Goal: Task Accomplishment & Management: Use online tool/utility

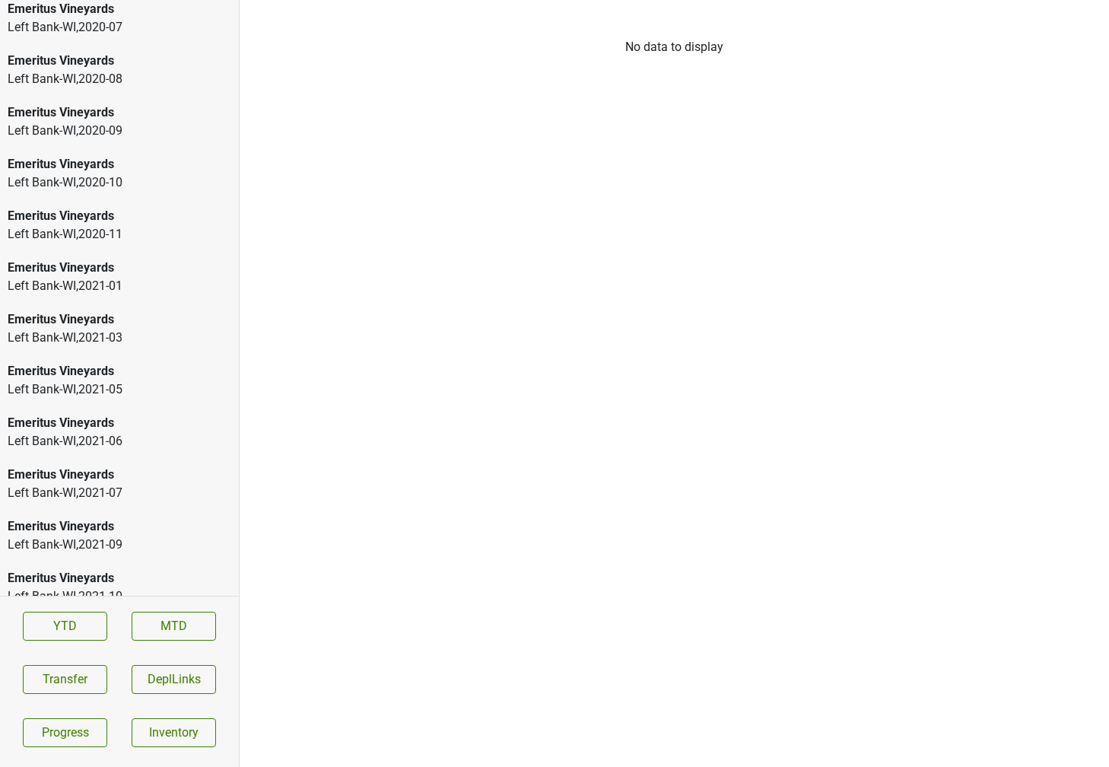
scroll to position [2197, 0]
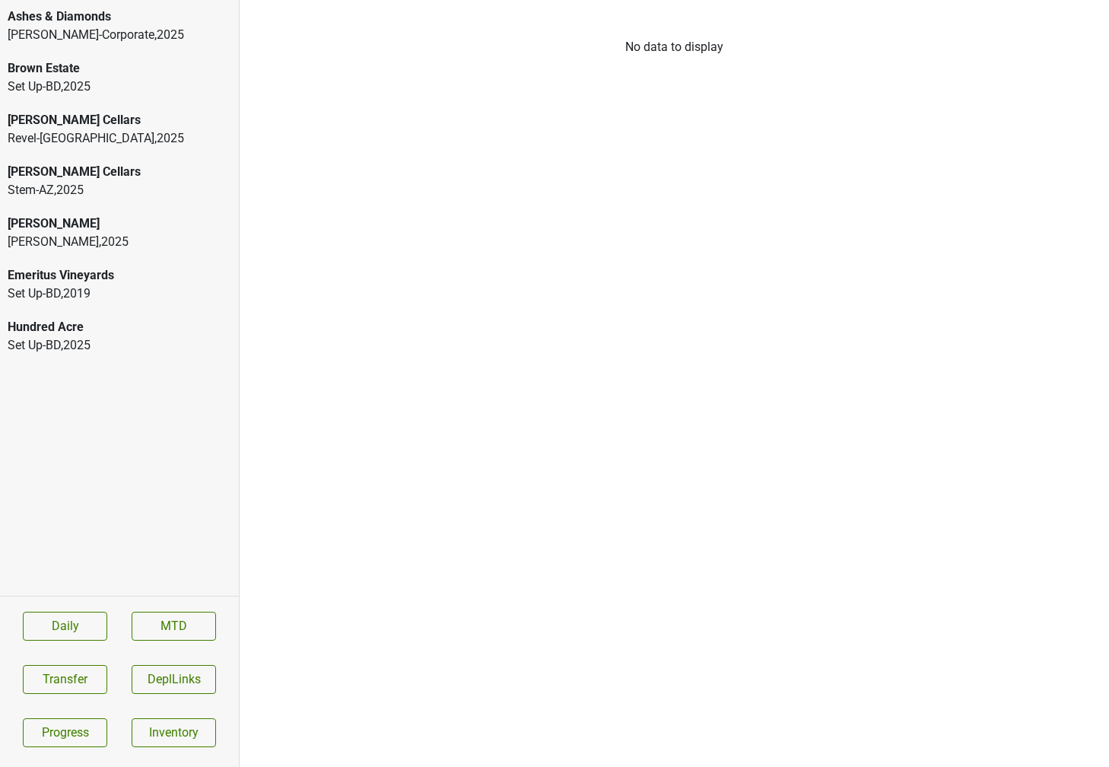
click at [143, 240] on div "[PERSON_NAME] , 2025" at bounding box center [120, 242] width 224 height 18
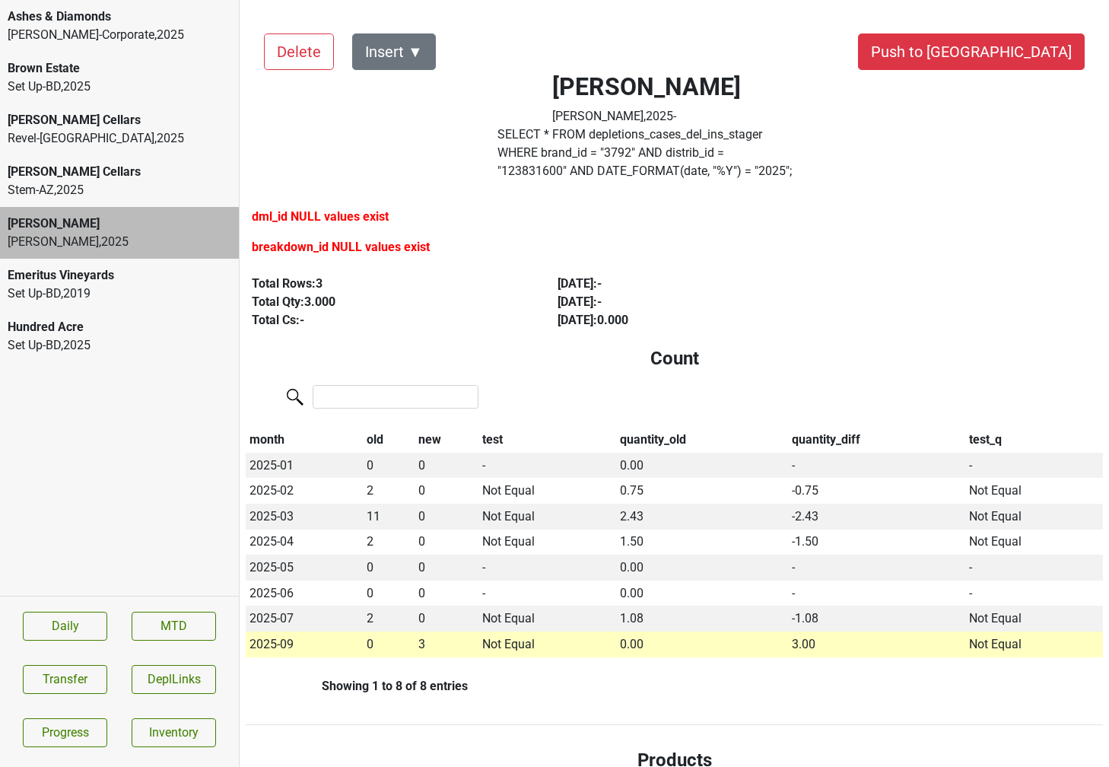
click at [545, 135] on label "SELECT * FROM depletions_cases_del_ins_stager WHERE brand_id = " 3792 " AND dis…" at bounding box center [646, 152] width 299 height 55
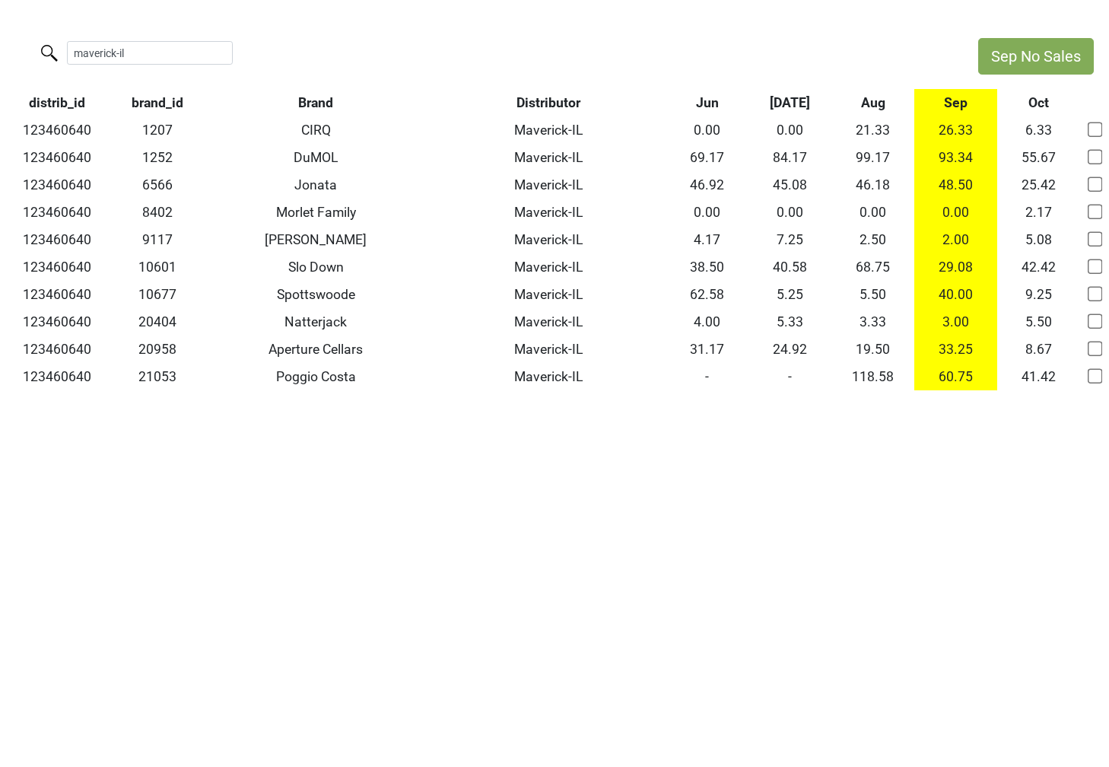
type input "maverick-il"
click at [211, 54] on input "maverick-il" at bounding box center [150, 53] width 166 height 24
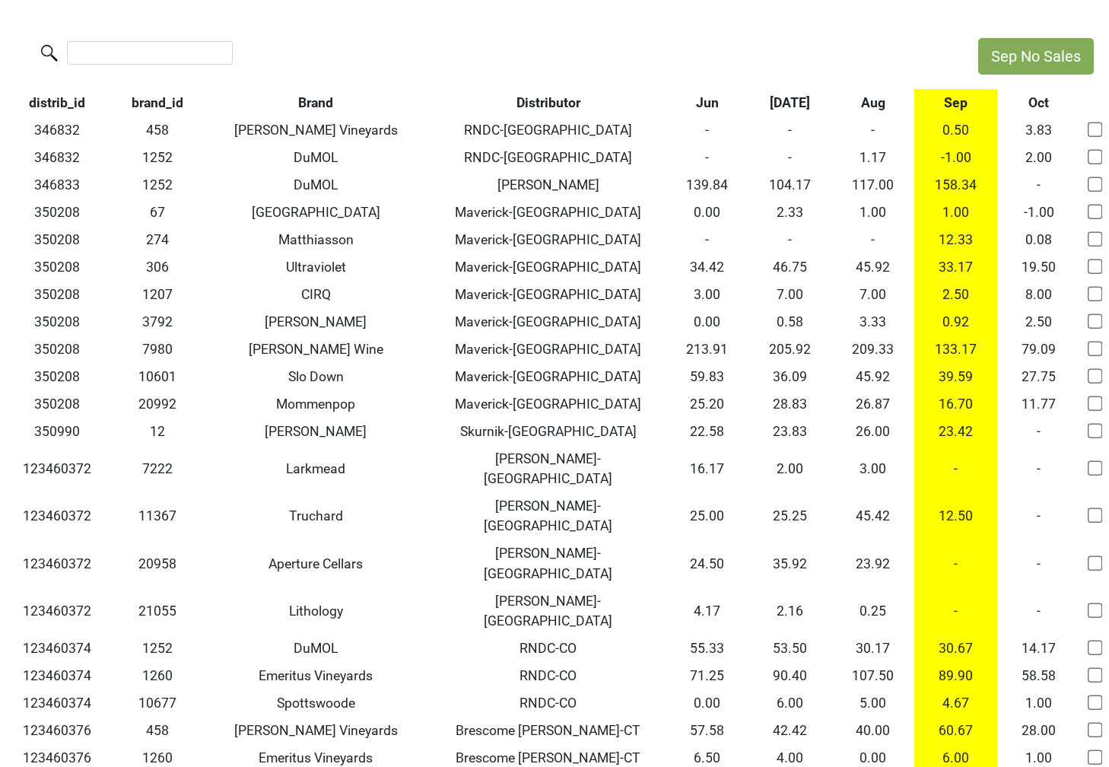
click at [882, 103] on th "Aug" at bounding box center [872, 102] width 83 height 27
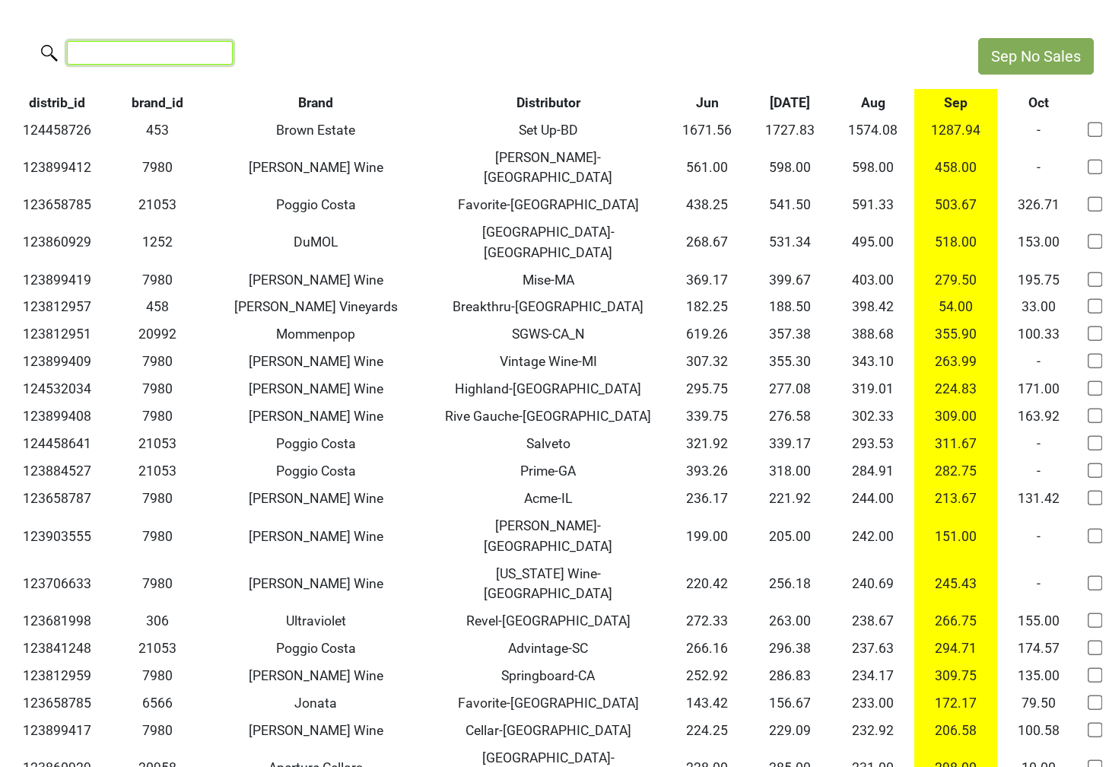
click at [159, 58] on input "search" at bounding box center [150, 53] width 166 height 24
paste input "124533275"
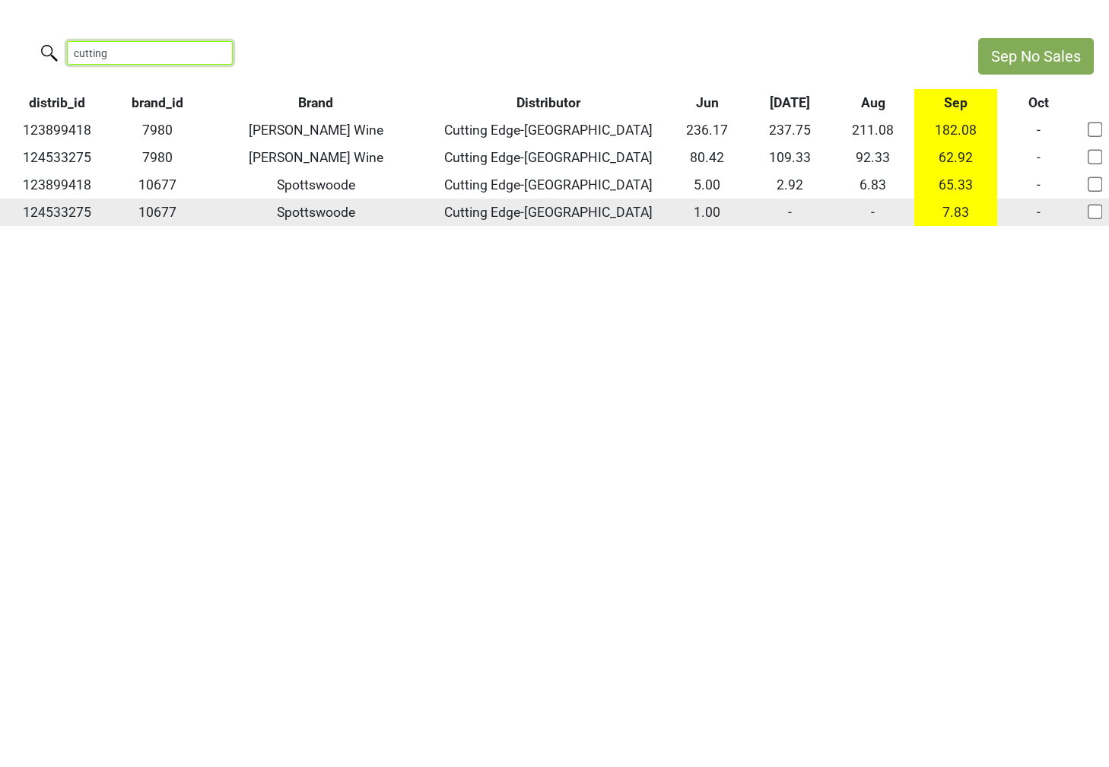
type input "cutting"
click at [868, 211] on td "-" at bounding box center [872, 211] width 83 height 27
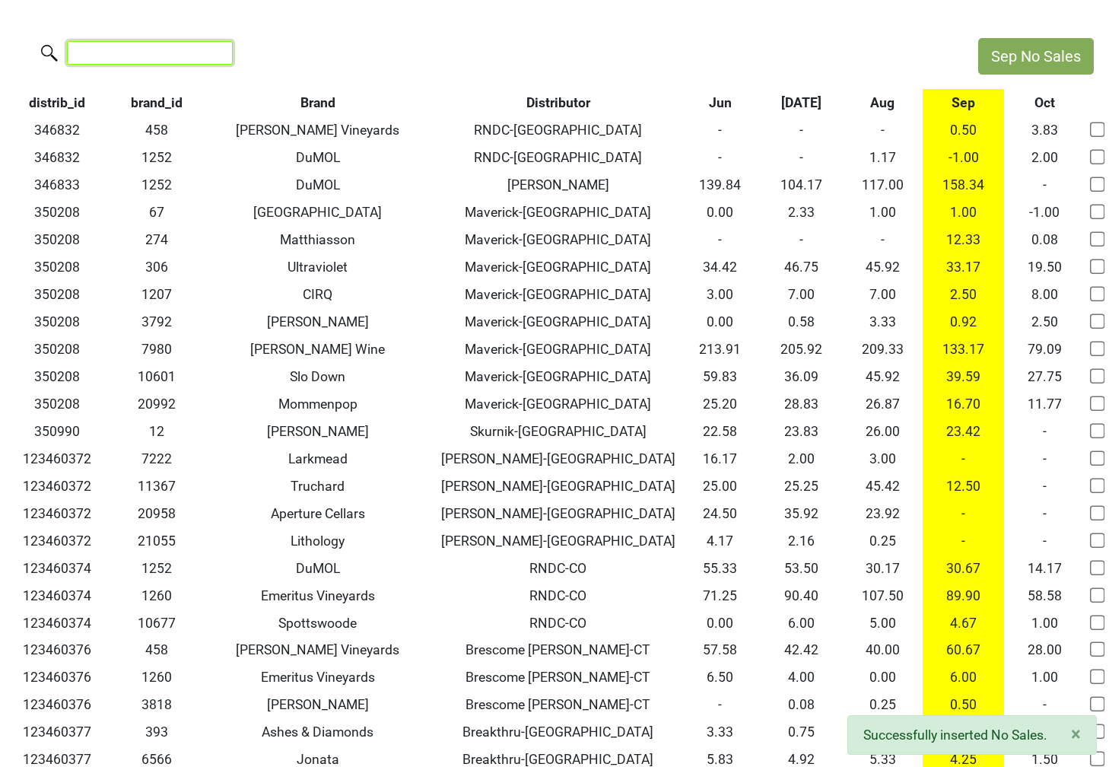
click at [134, 47] on input "search" at bounding box center [150, 53] width 166 height 24
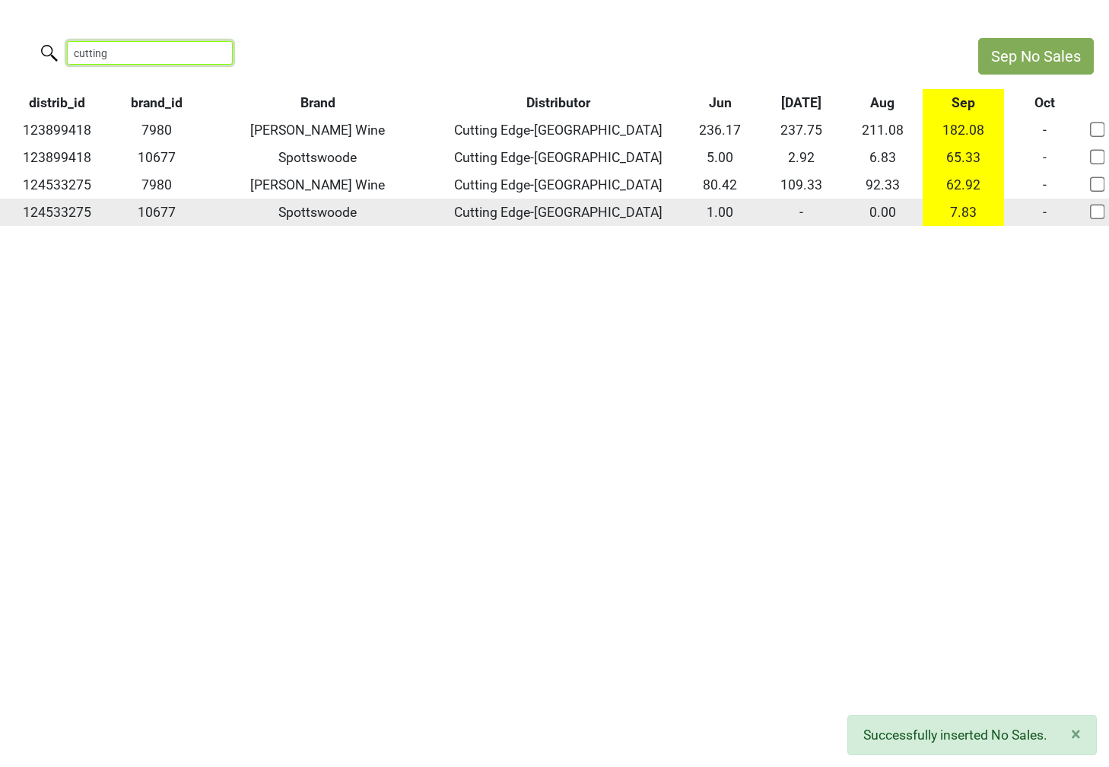
type input "cutting"
click at [807, 207] on td "-" at bounding box center [800, 211] width 81 height 27
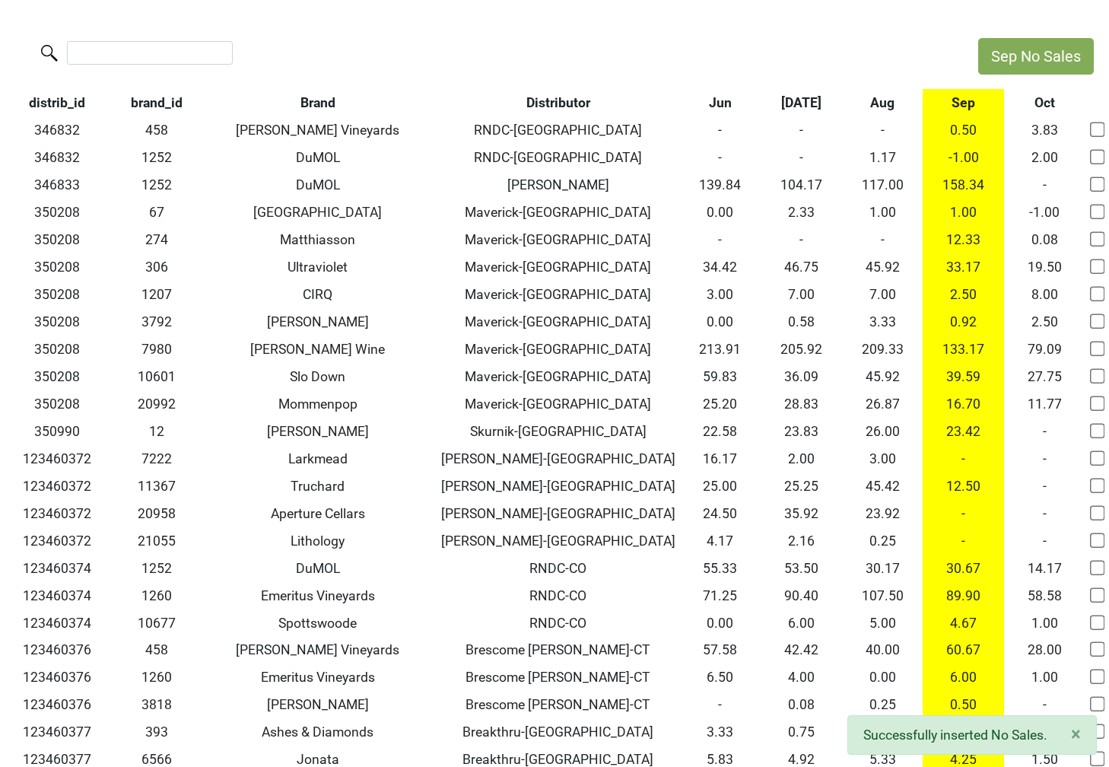
drag, startPoint x: 889, startPoint y: 102, endPoint x: 889, endPoint y: 217, distance: 115.6
click at [889, 102] on th "Aug" at bounding box center [882, 102] width 81 height 27
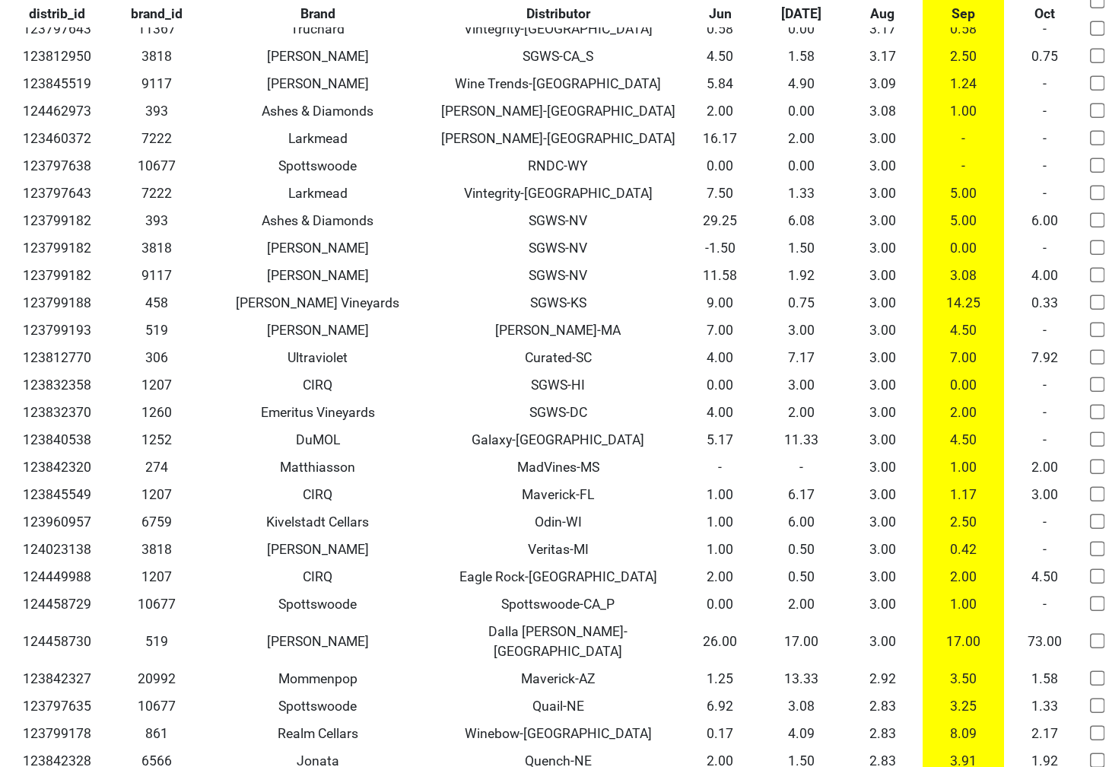
scroll to position [13574, 0]
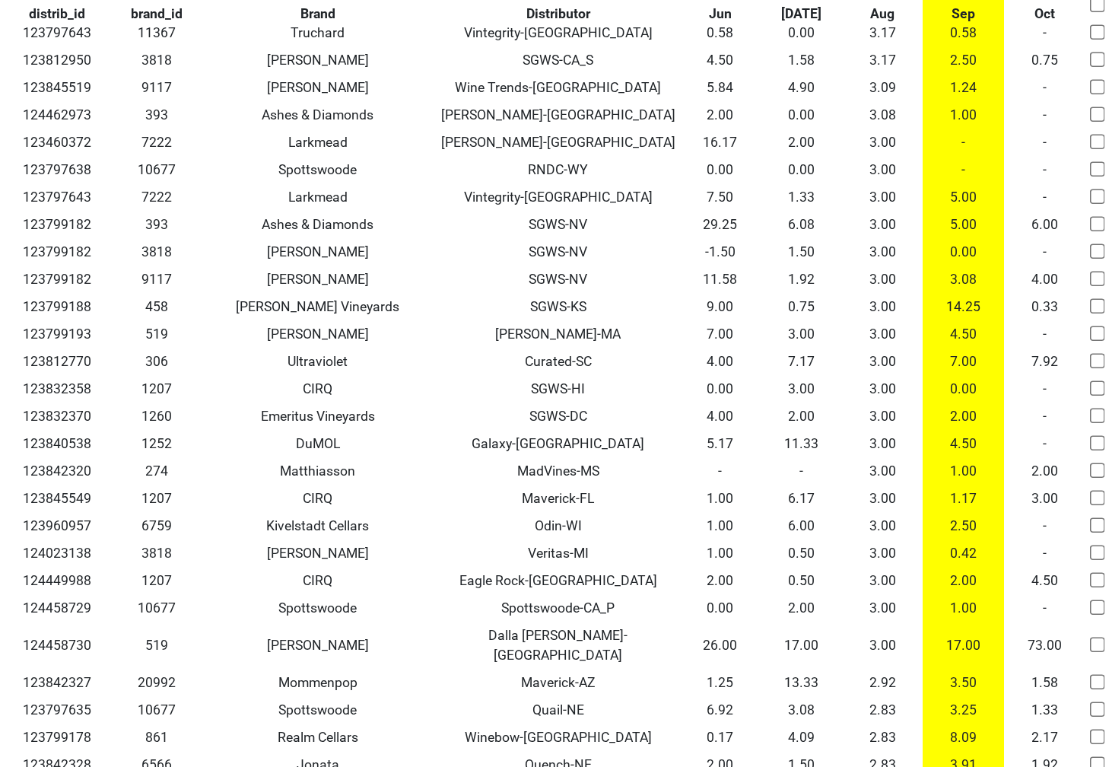
checkbox input "true"
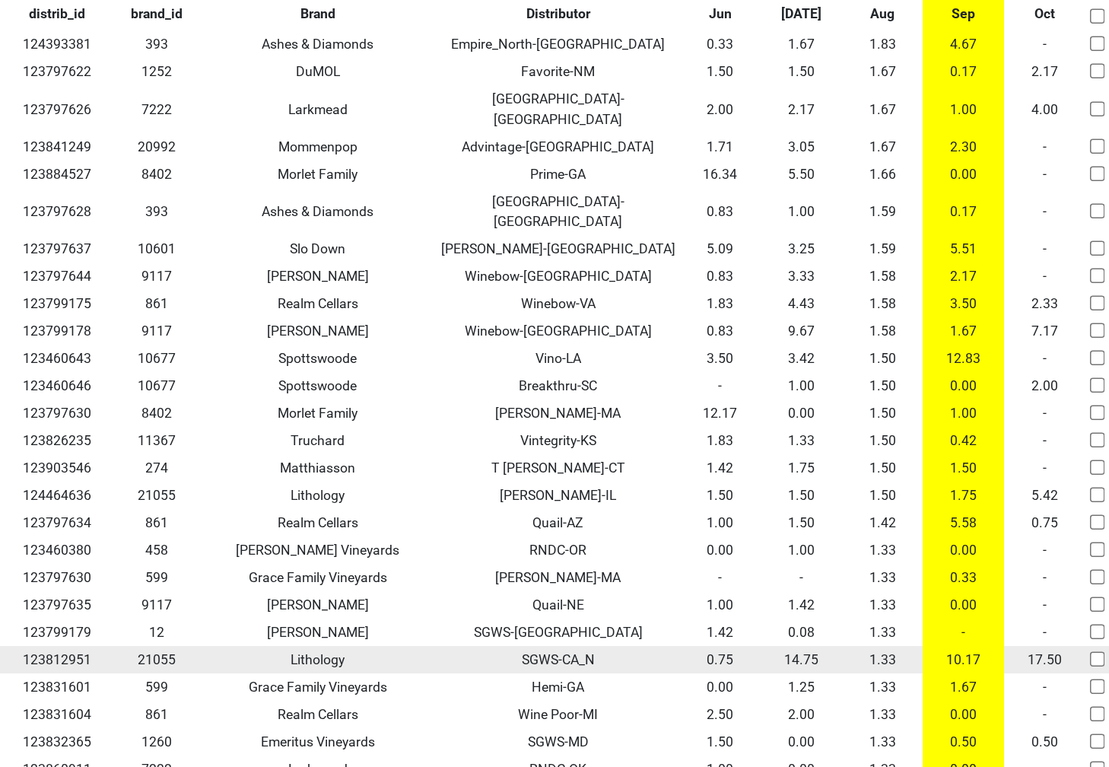
scroll to position [15920, 0]
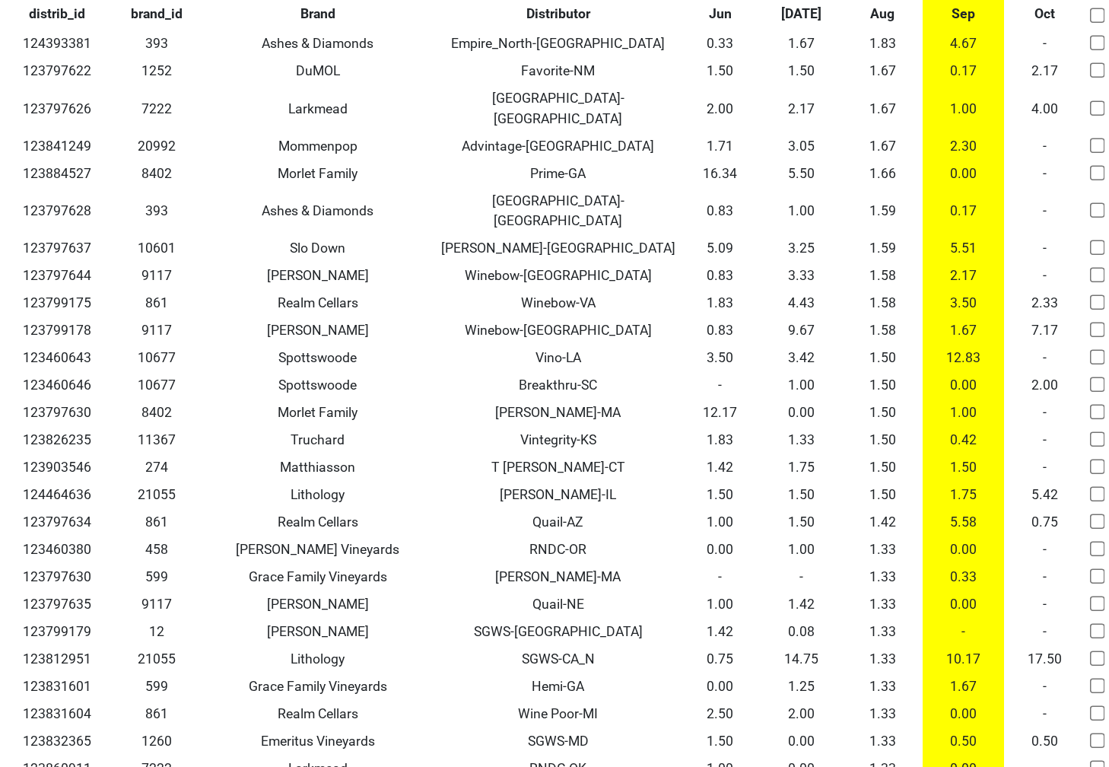
checkbox input "true"
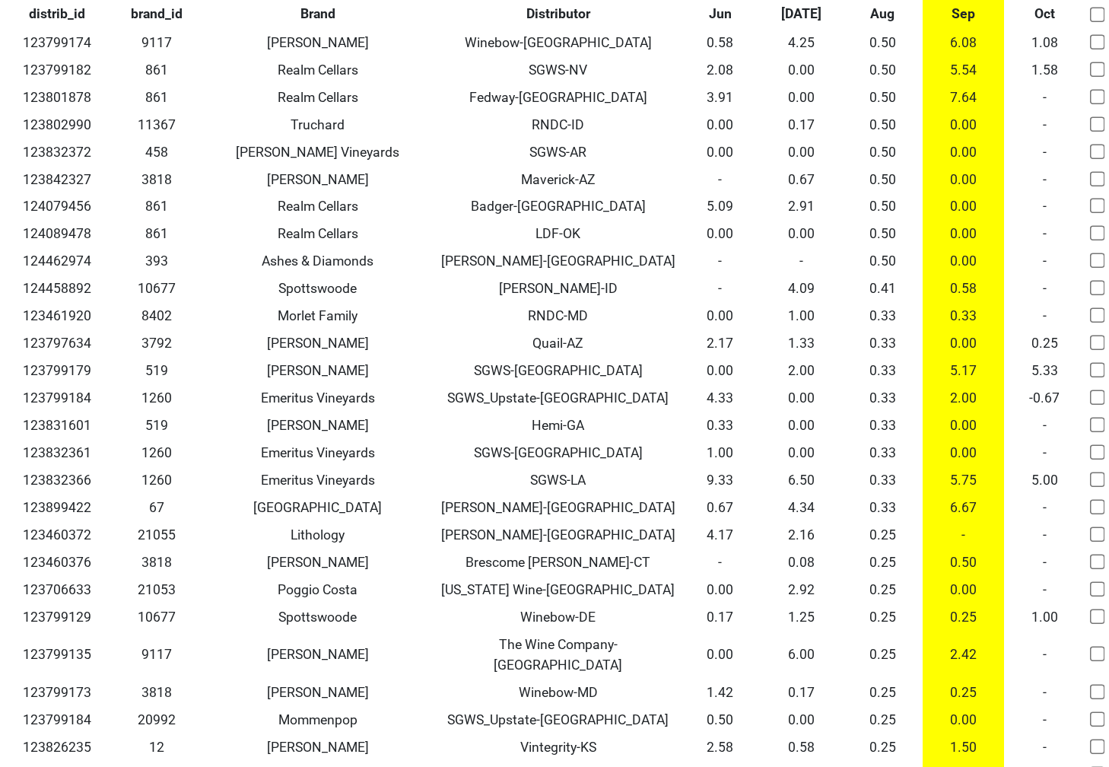
scroll to position [18467, 0]
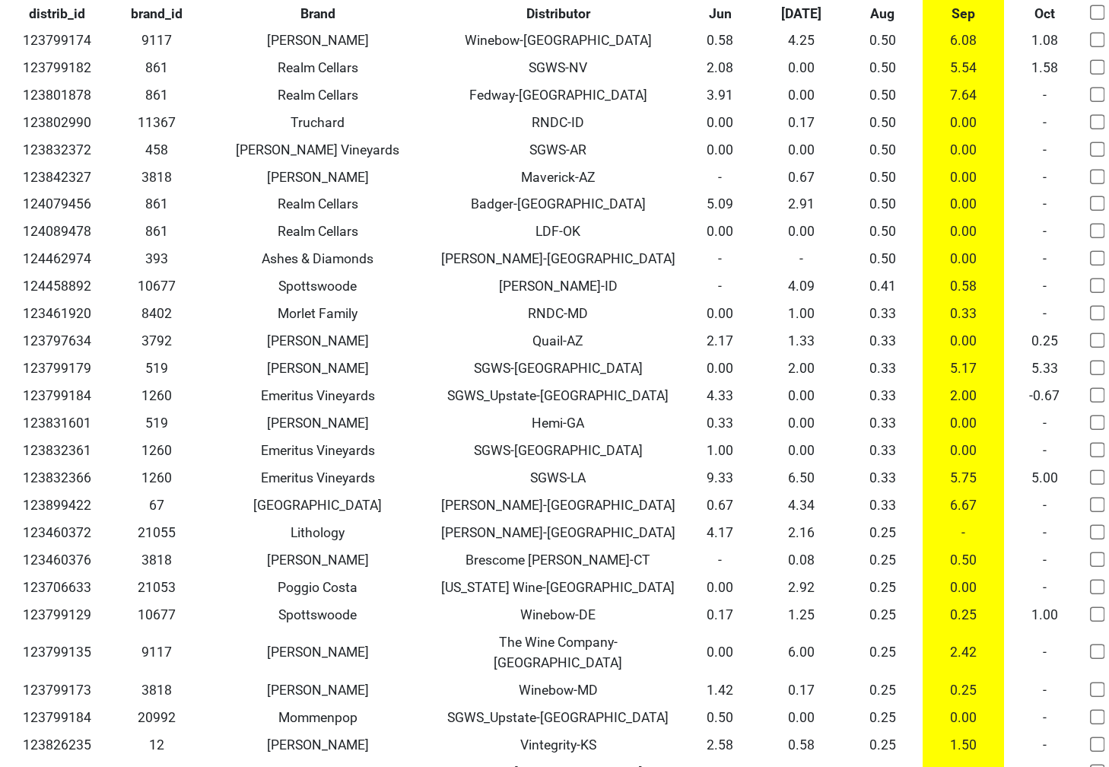
checkbox input "true"
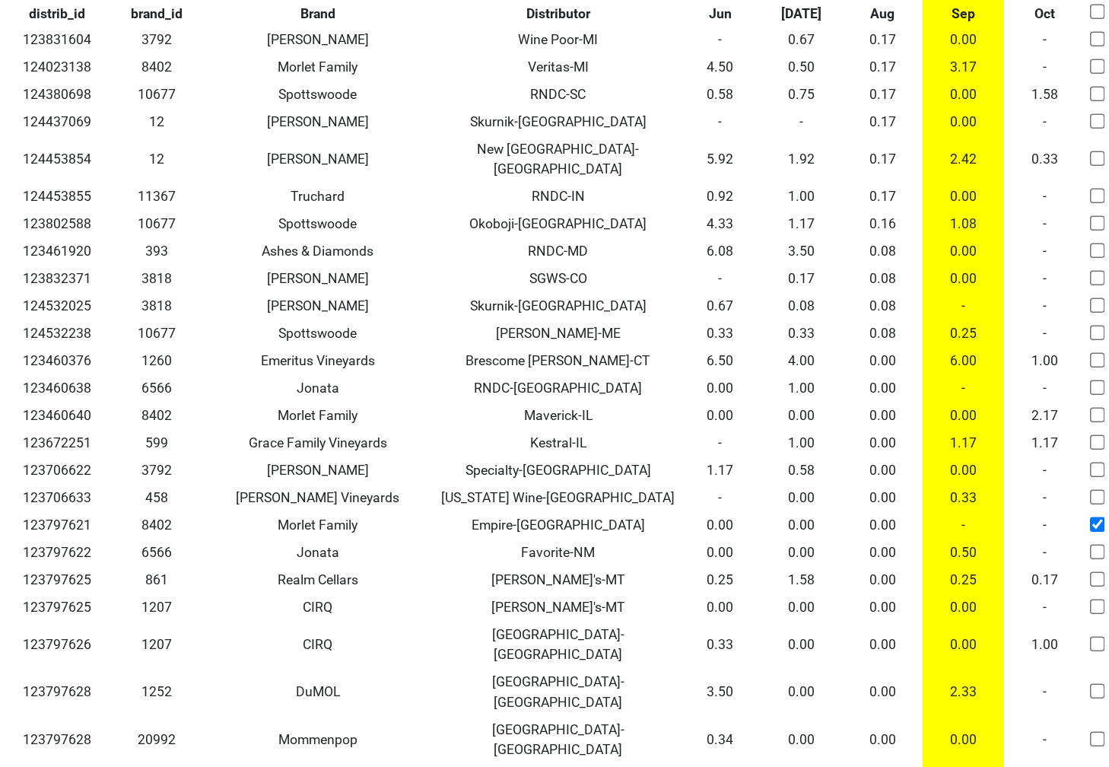
scroll to position [19442, 0]
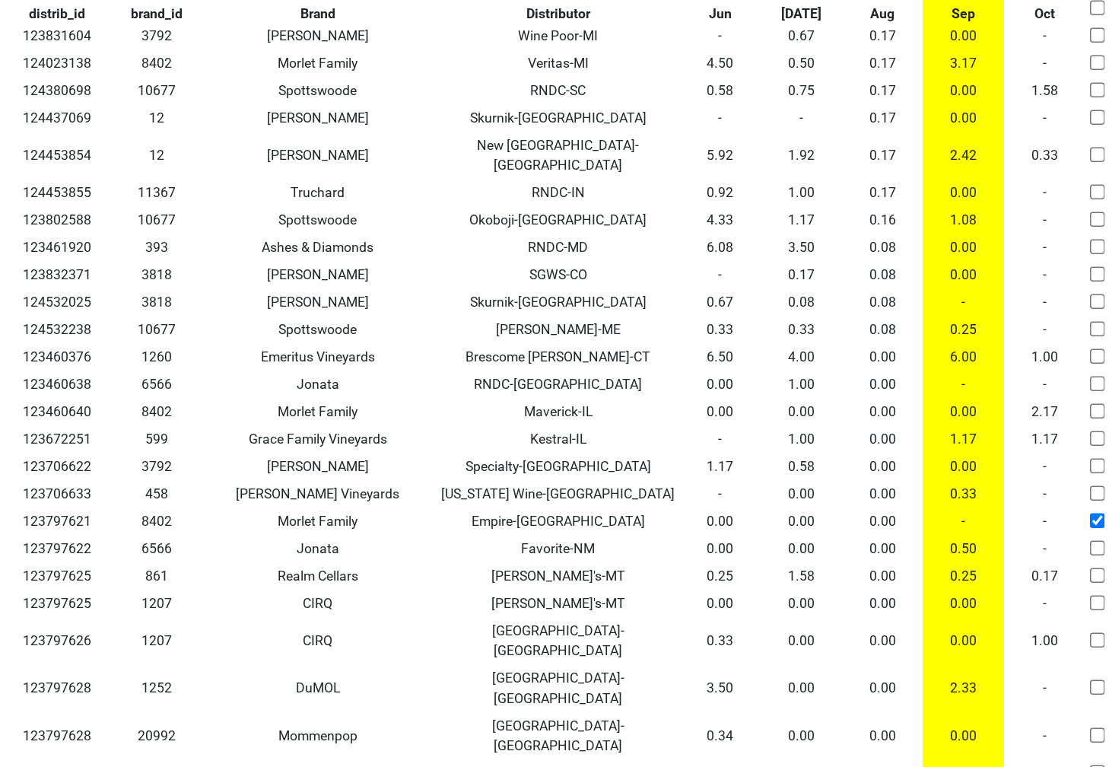
checkbox input "true"
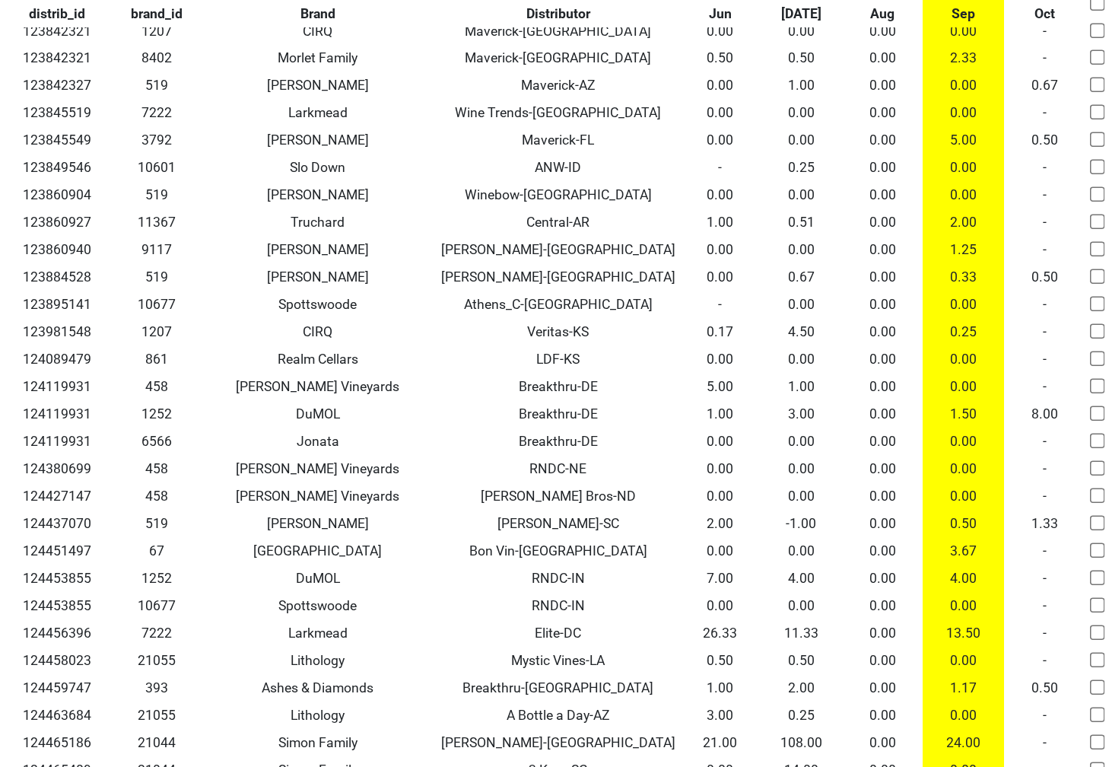
scroll to position [21094, 0]
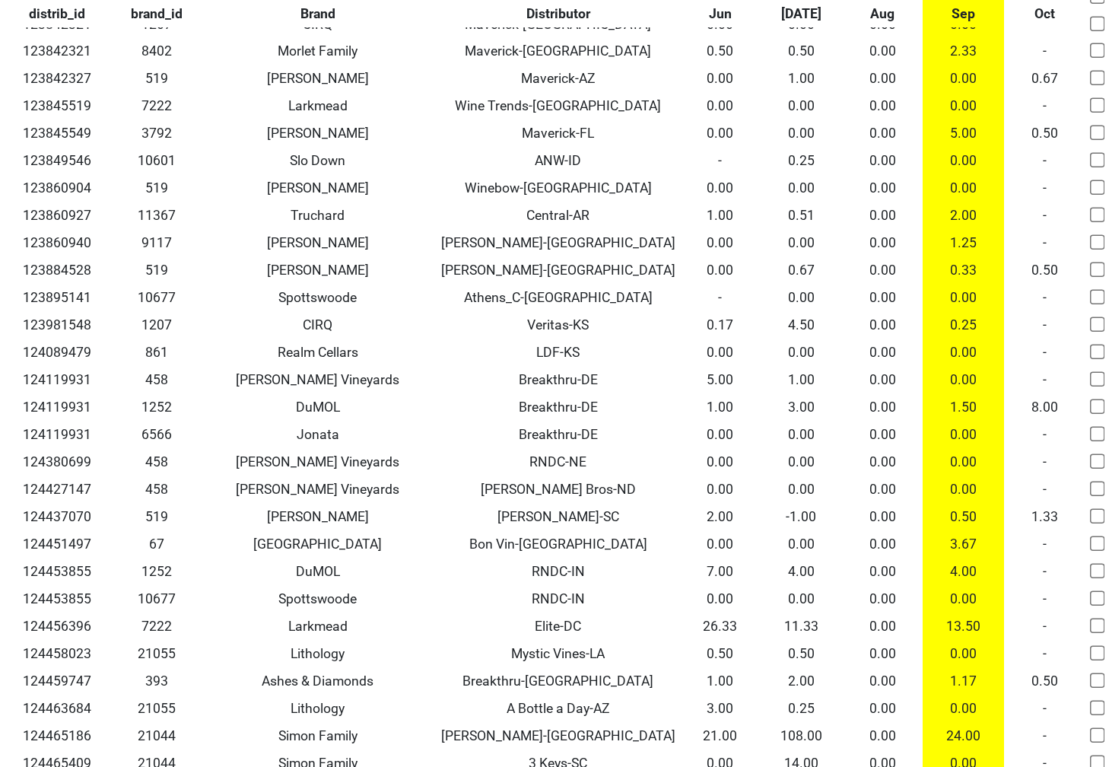
checkbox input "true"
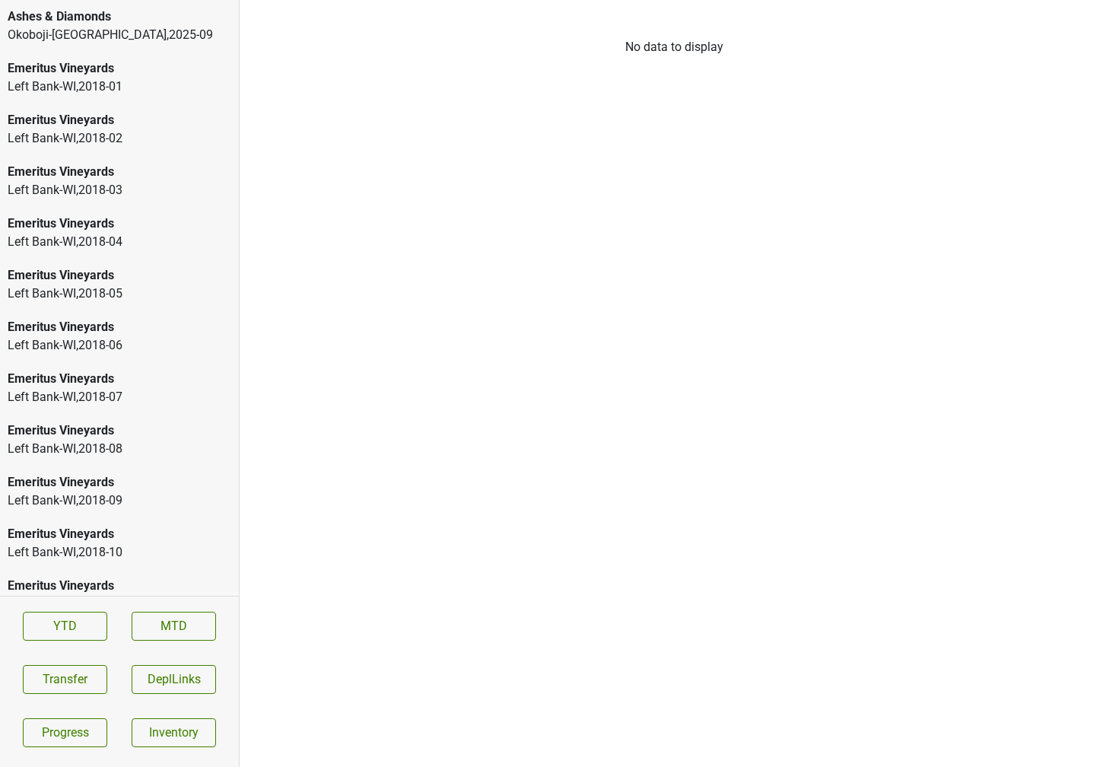
scroll to position [2197, 0]
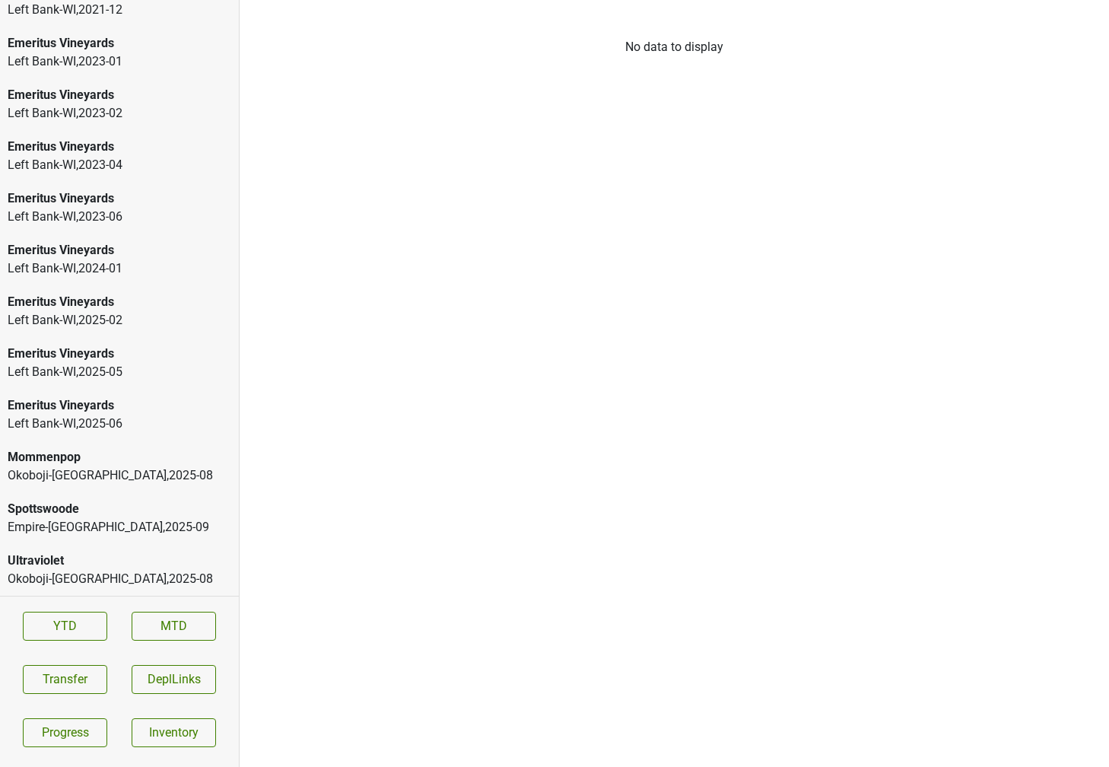
click at [144, 513] on div "Spottswoode" at bounding box center [120, 509] width 224 height 18
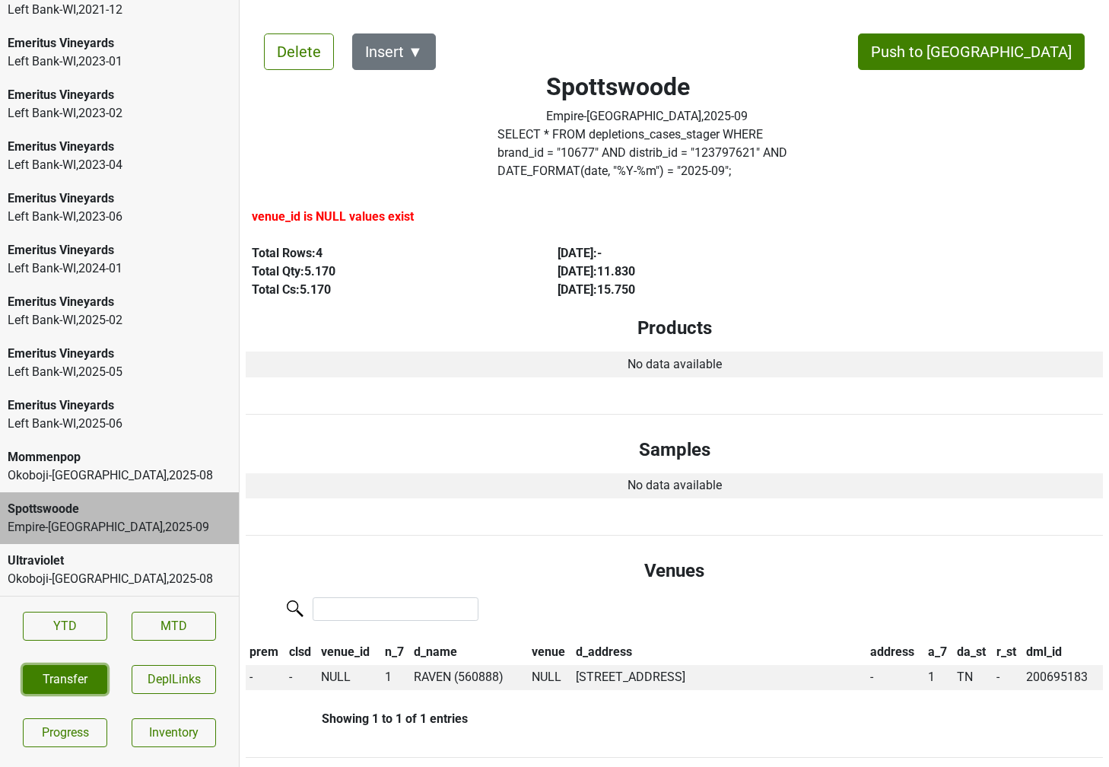
click at [66, 677] on button "Transfer" at bounding box center [65, 679] width 84 height 29
